Goal: Task Accomplishment & Management: Use online tool/utility

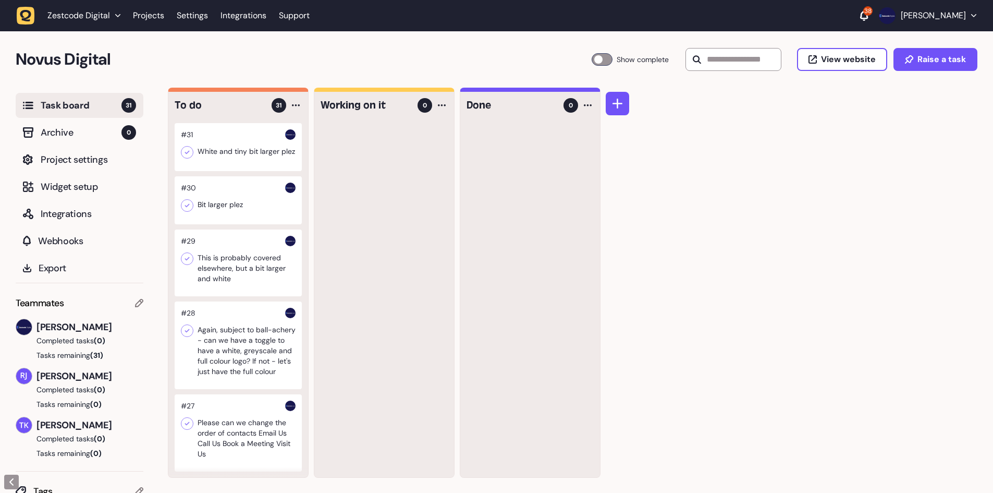
drag, startPoint x: 0, startPoint y: 0, endPoint x: 608, endPoint y: 283, distance: 670.2
click at [608, 283] on div at bounding box center [617, 283] width 23 height 390
click at [251, 145] on div at bounding box center [238, 147] width 127 height 48
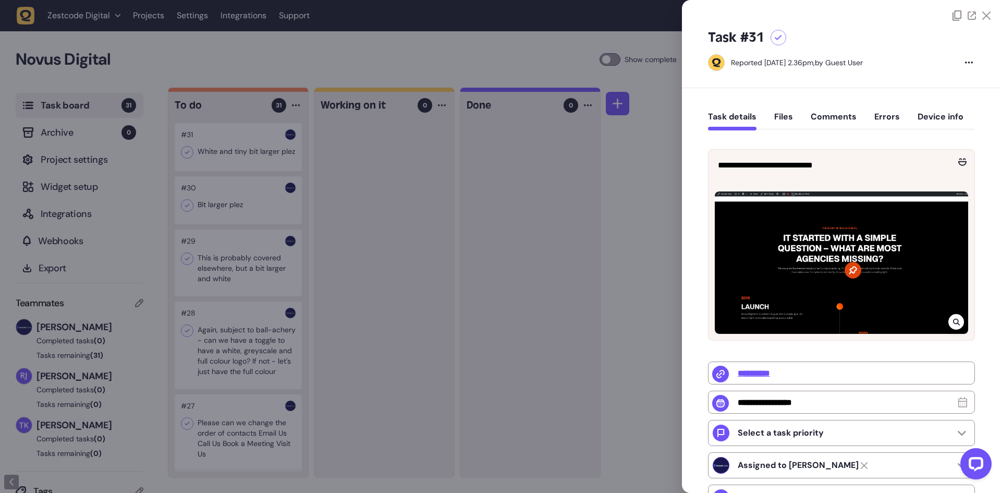
click at [475, 195] on div at bounding box center [500, 246] width 1001 height 493
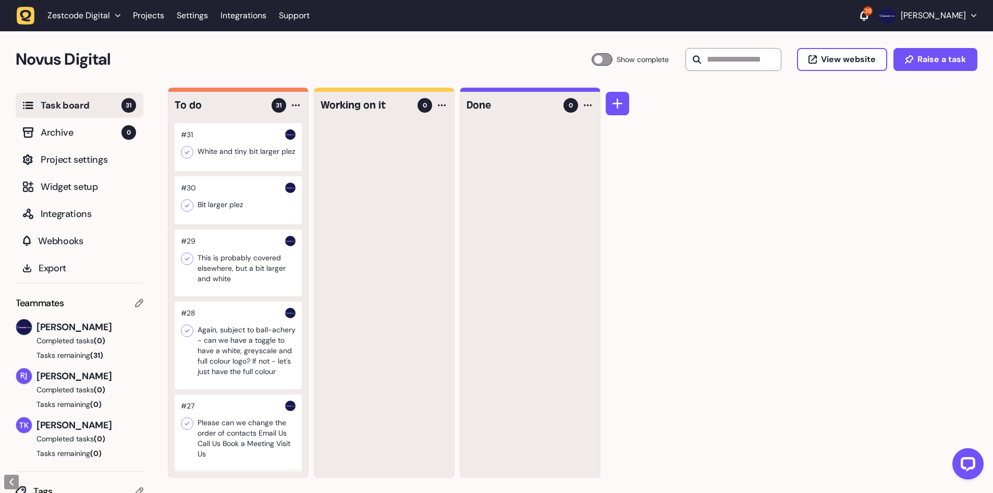
click at [265, 289] on div at bounding box center [238, 262] width 127 height 67
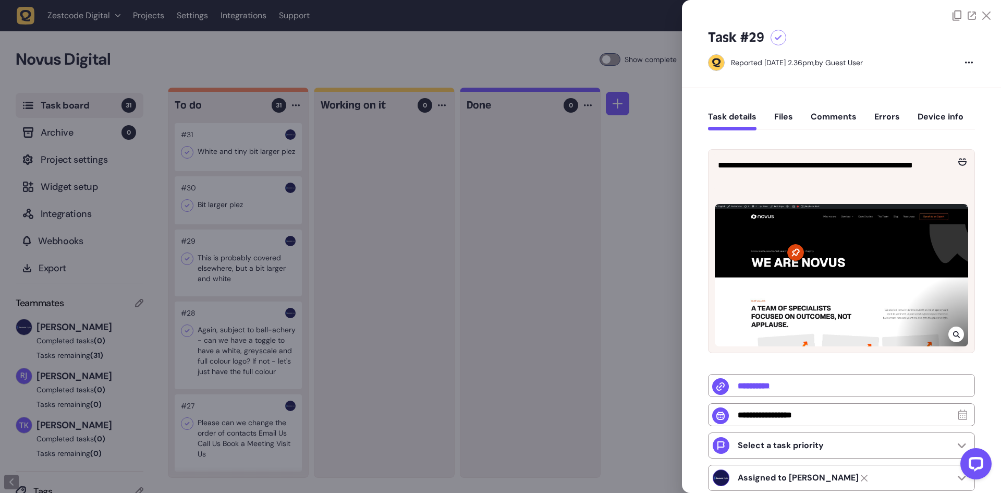
click at [438, 279] on div at bounding box center [500, 246] width 1001 height 493
